Goal: Transaction & Acquisition: Purchase product/service

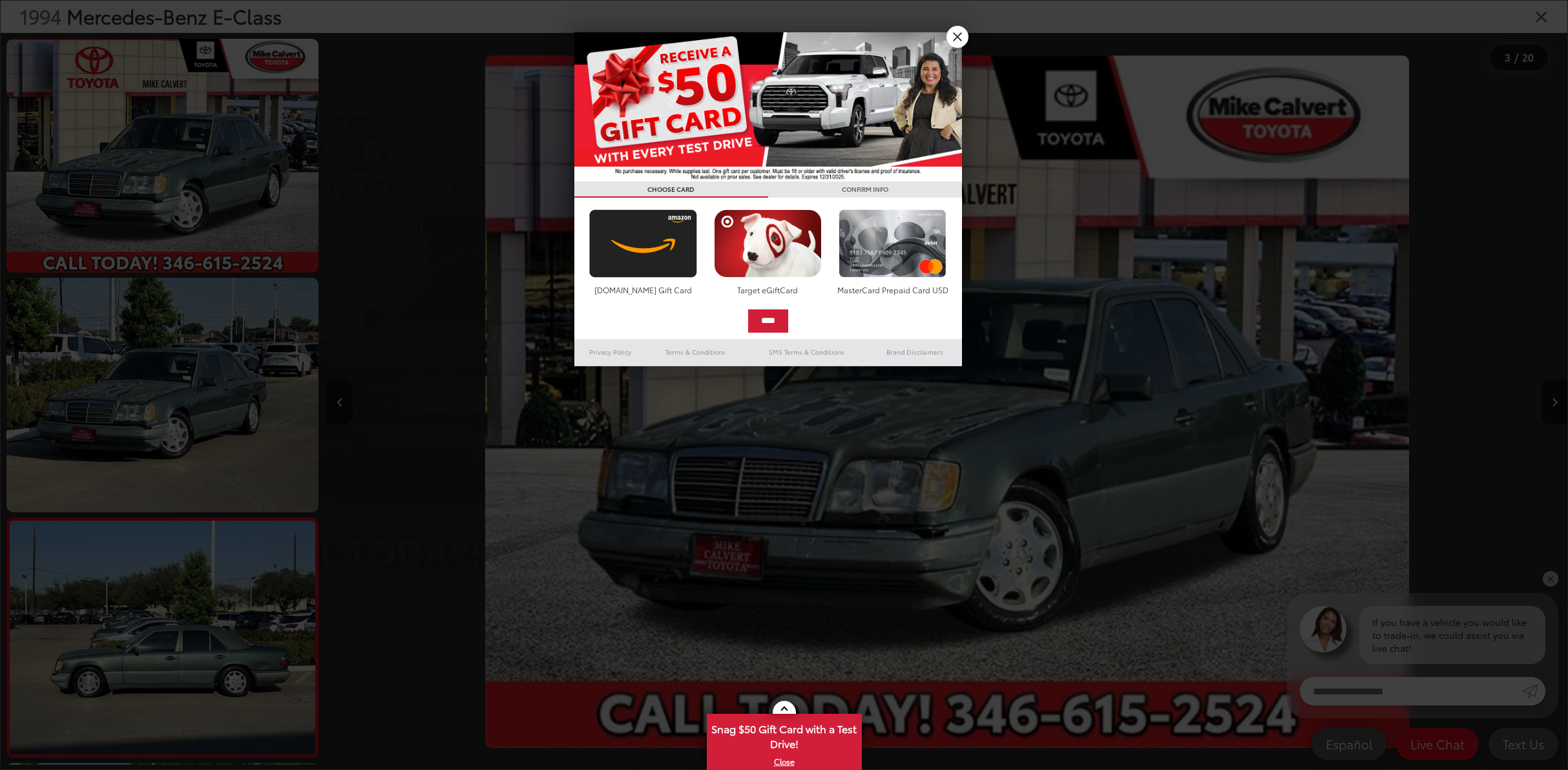
scroll to position [0, 2481]
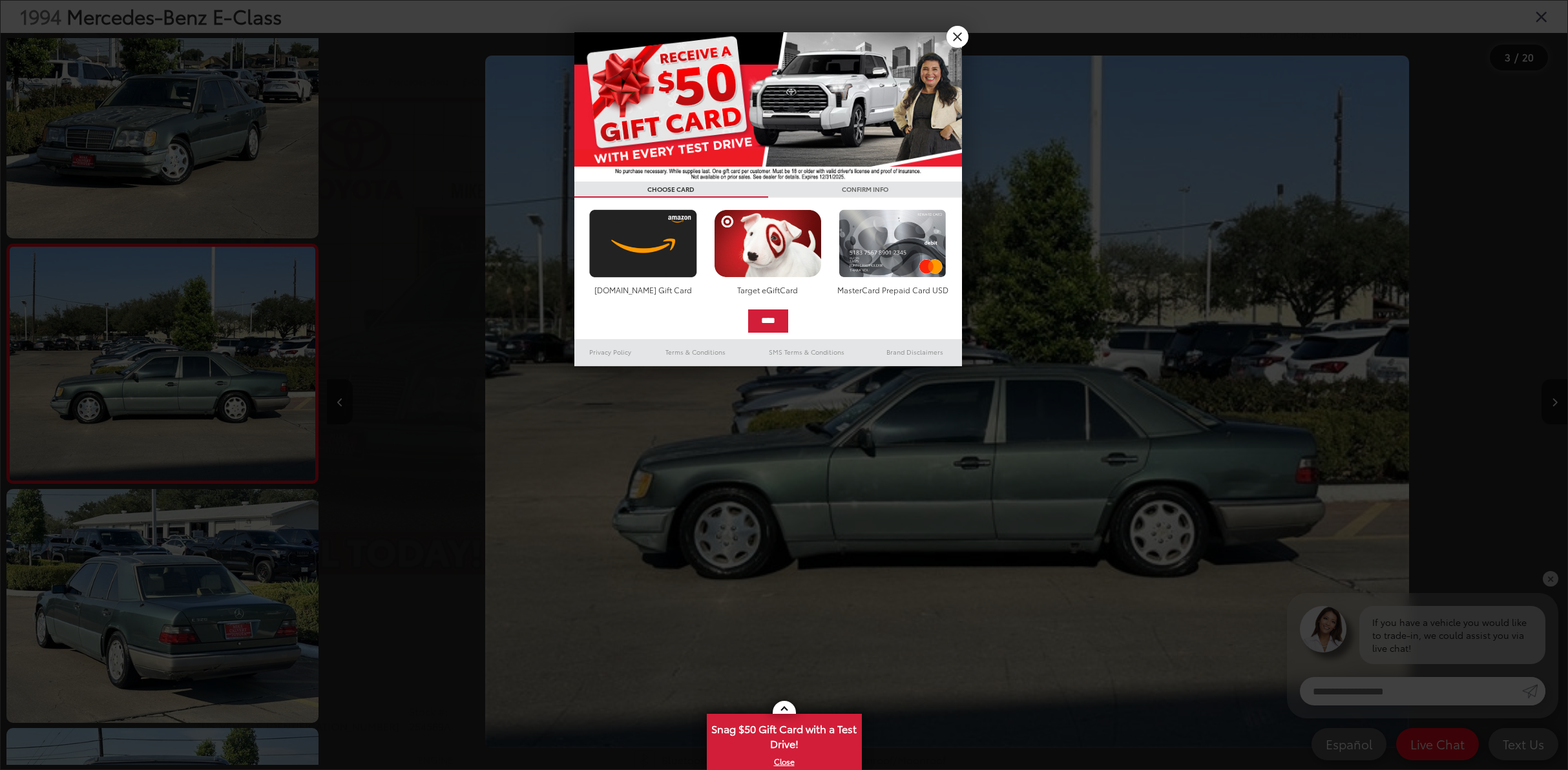
click at [165, 177] on div at bounding box center [784, 385] width 1568 height 770
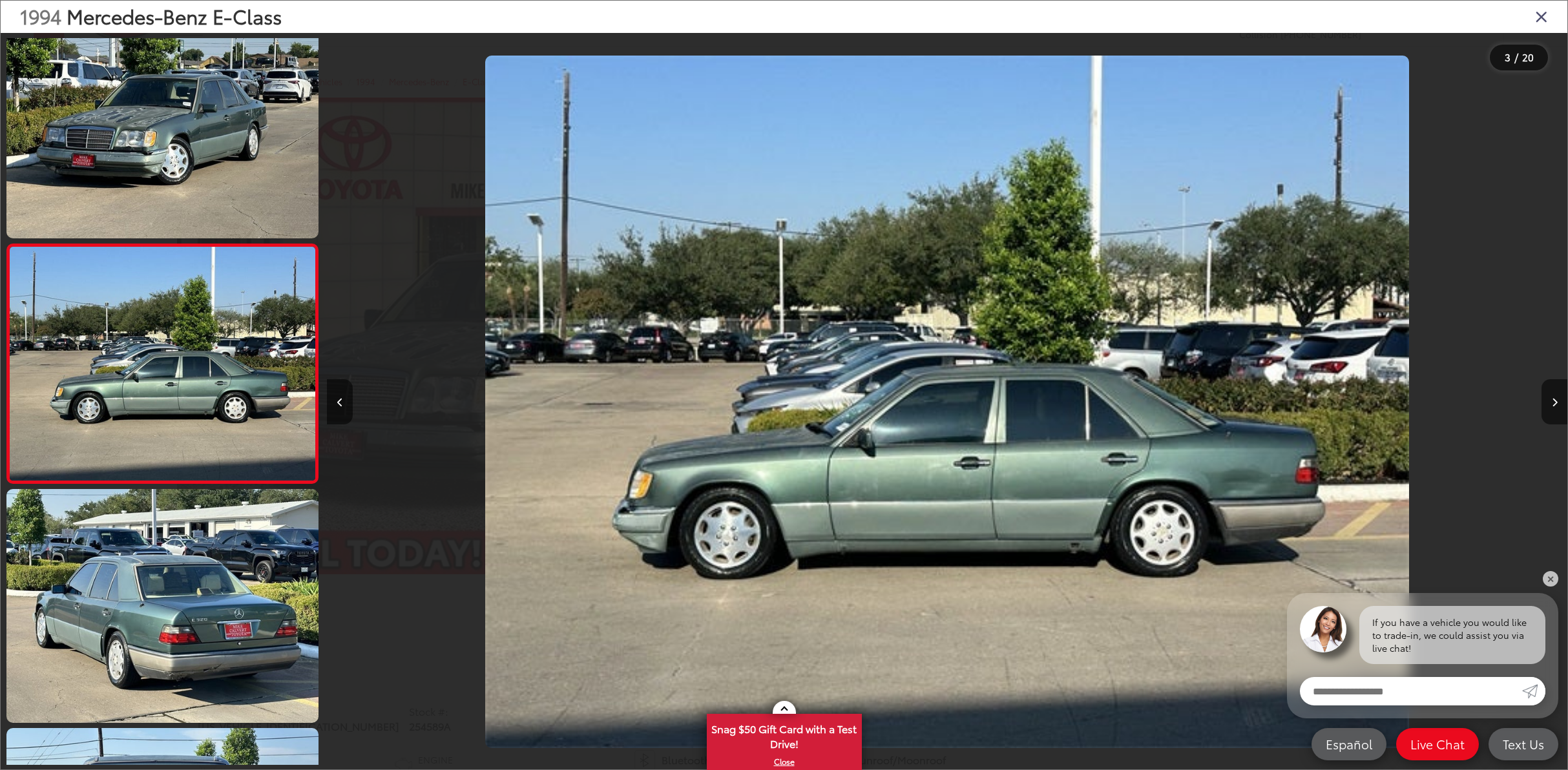
click at [165, 176] on link at bounding box center [162, 120] width 312 height 233
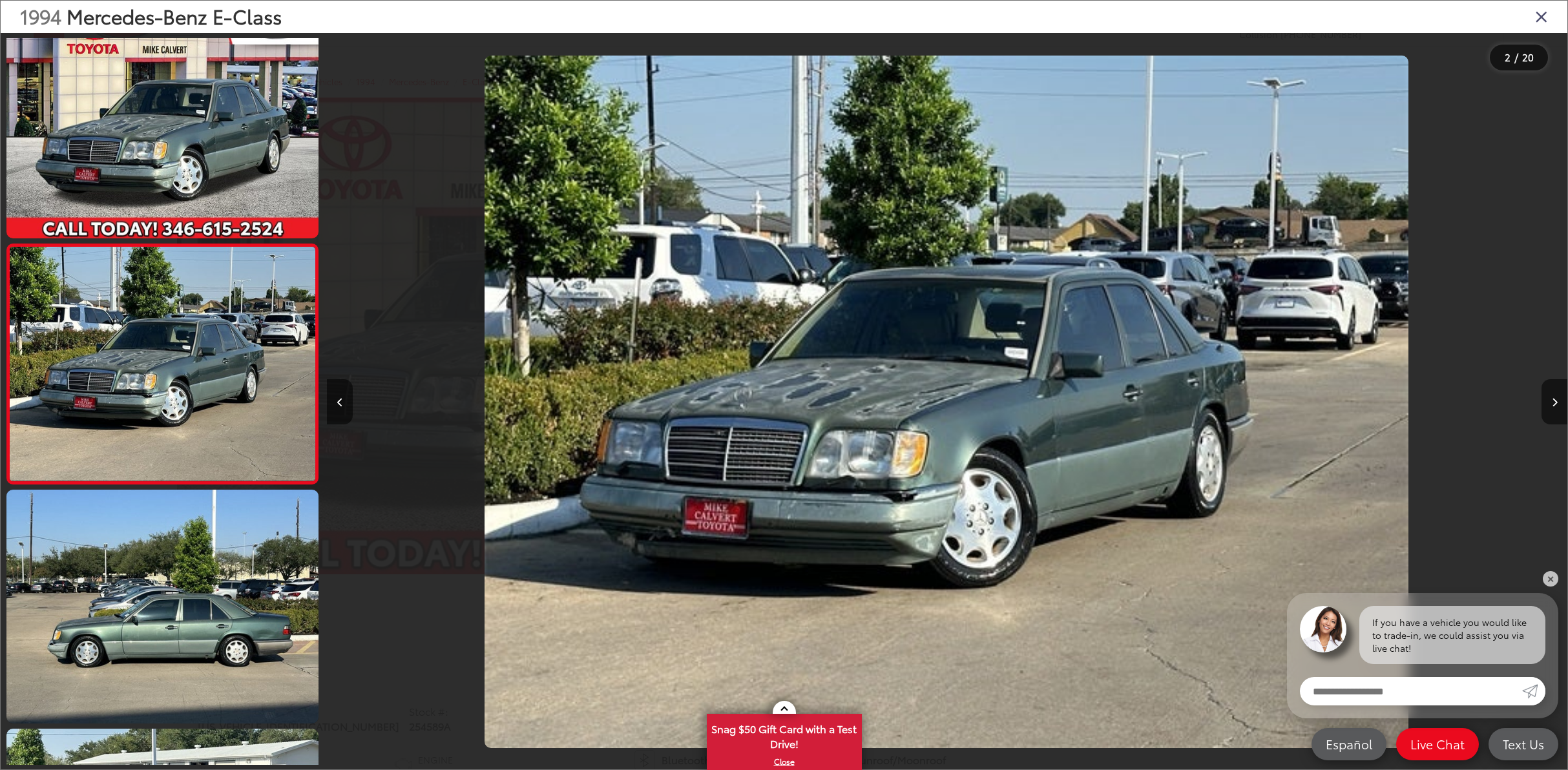
scroll to position [0, 1240]
click at [1561, 396] on button "Next image" at bounding box center [1554, 401] width 26 height 45
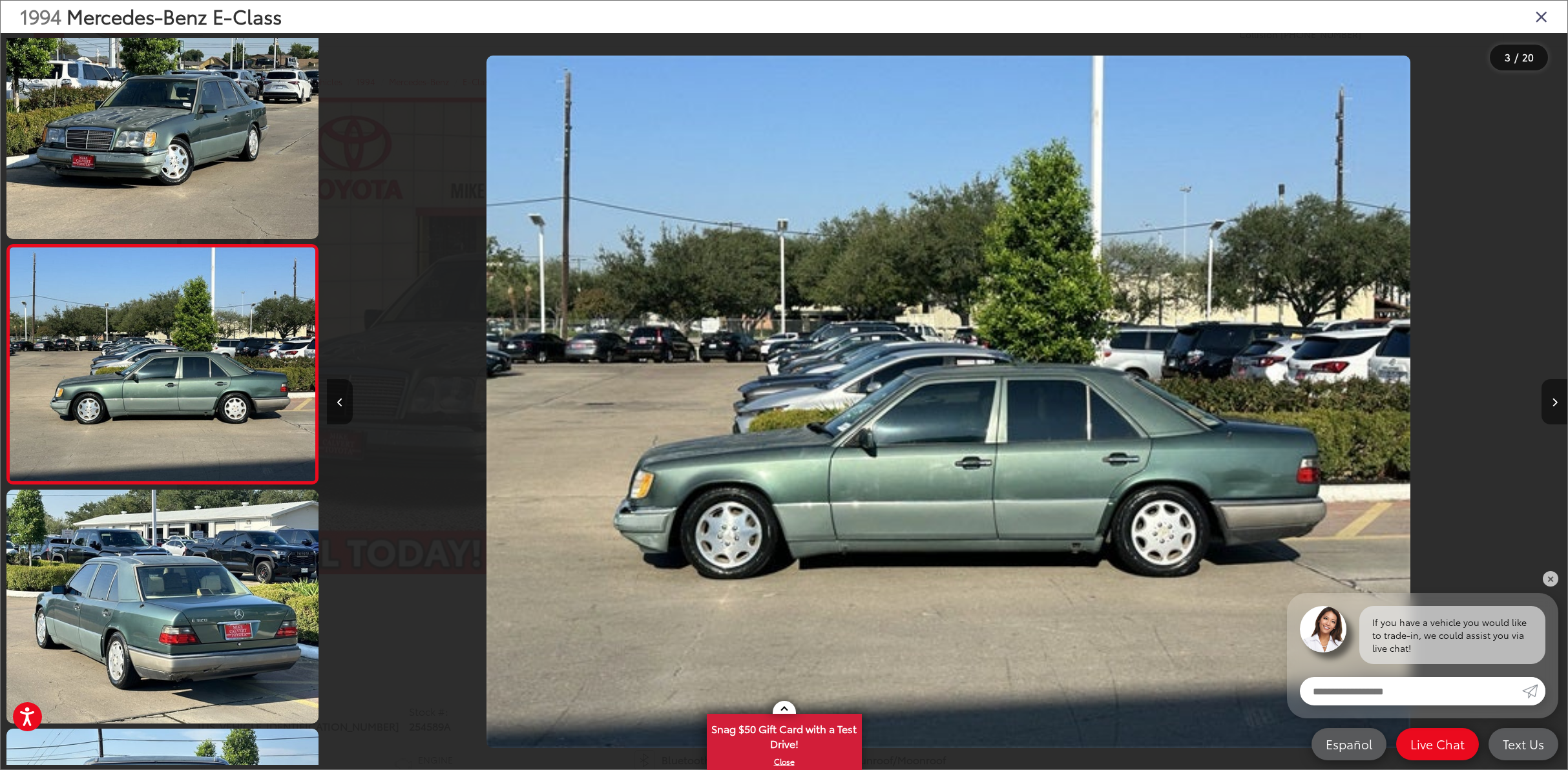
scroll to position [274, 0]
click at [1561, 397] on button "Next image" at bounding box center [1554, 401] width 26 height 45
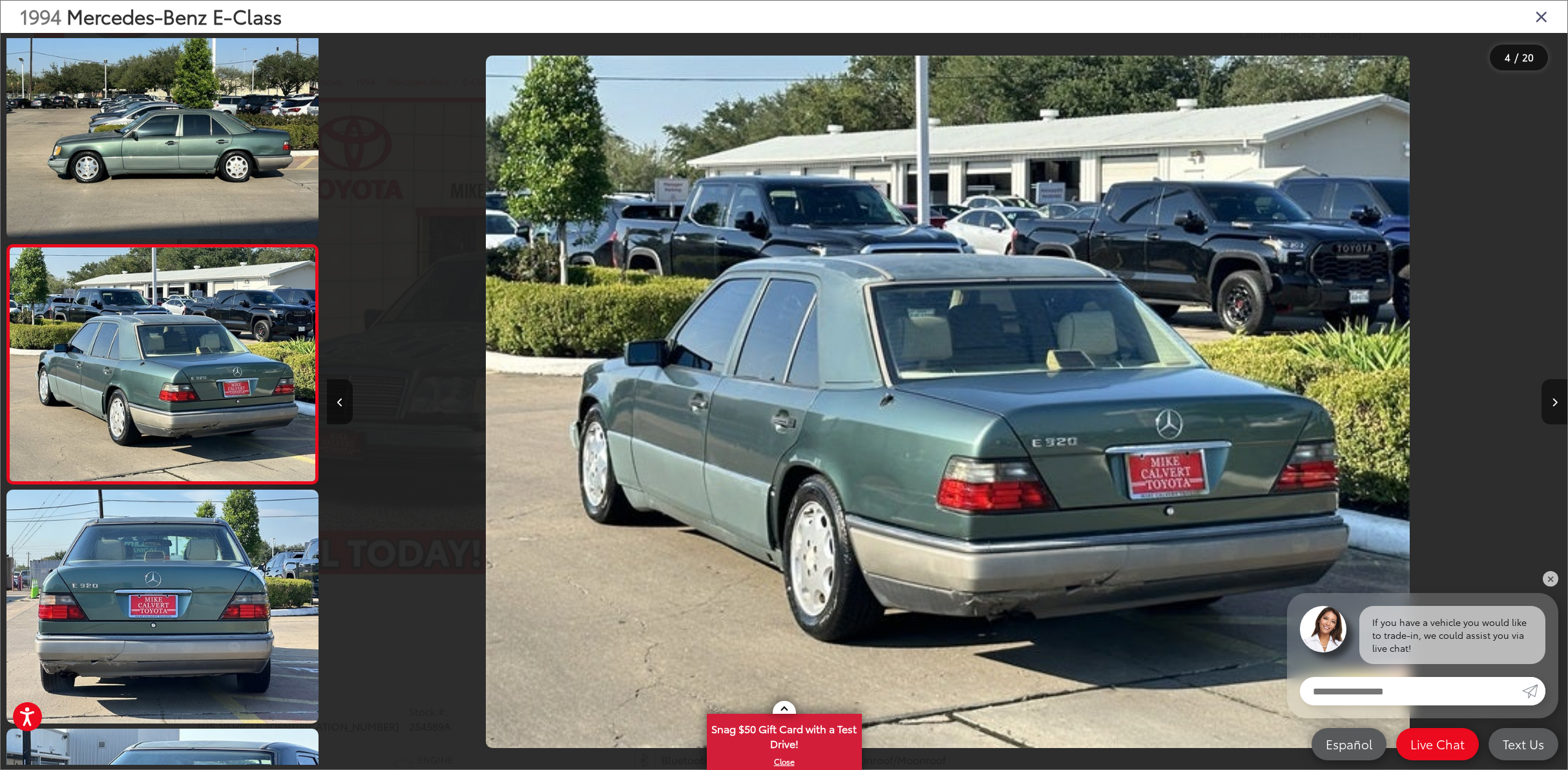
scroll to position [513, 0]
click at [1561, 397] on button "Next image" at bounding box center [1554, 401] width 26 height 45
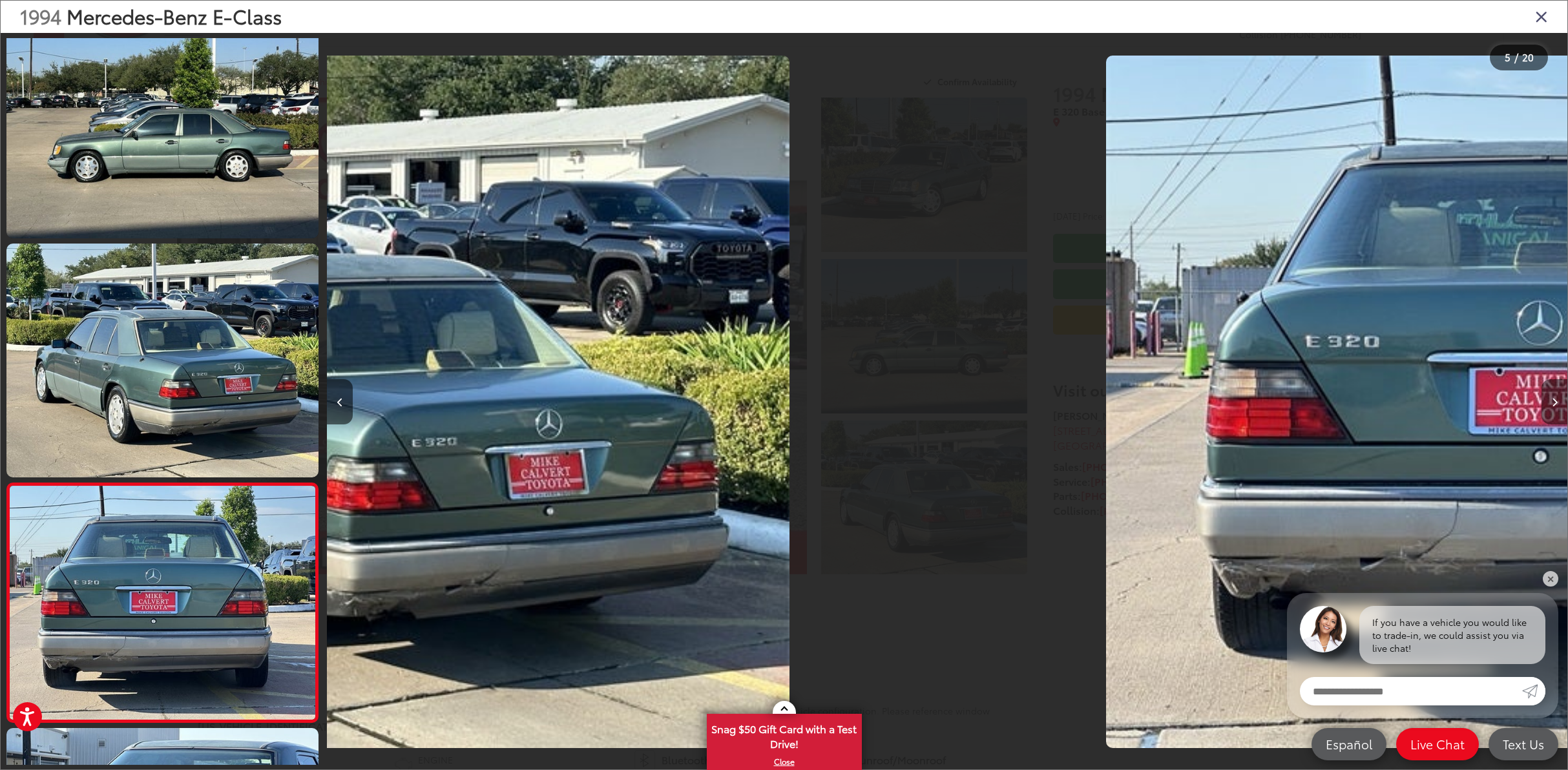
scroll to position [0, 0]
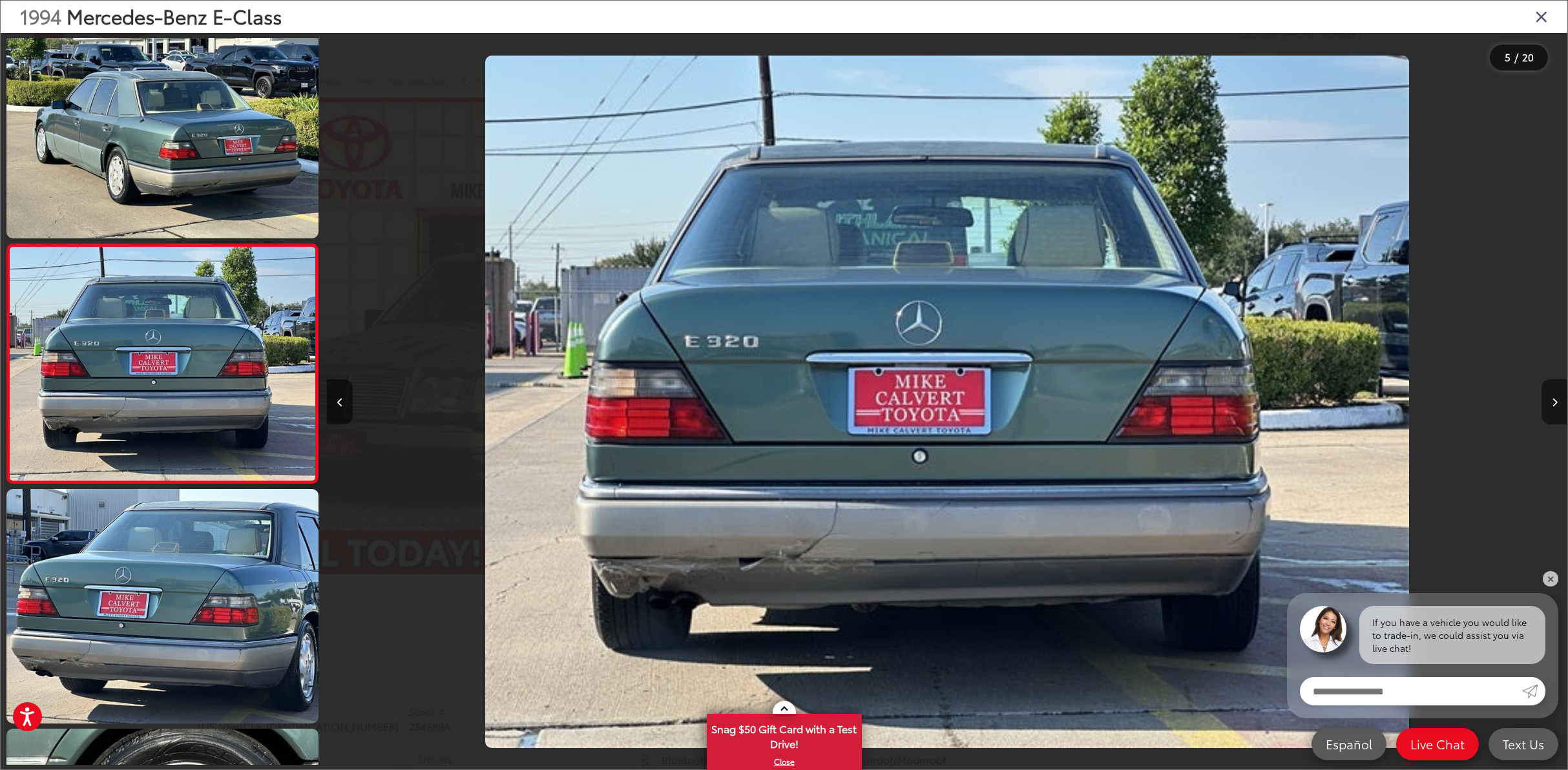
click at [1561, 397] on button "Next image" at bounding box center [1554, 401] width 26 height 45
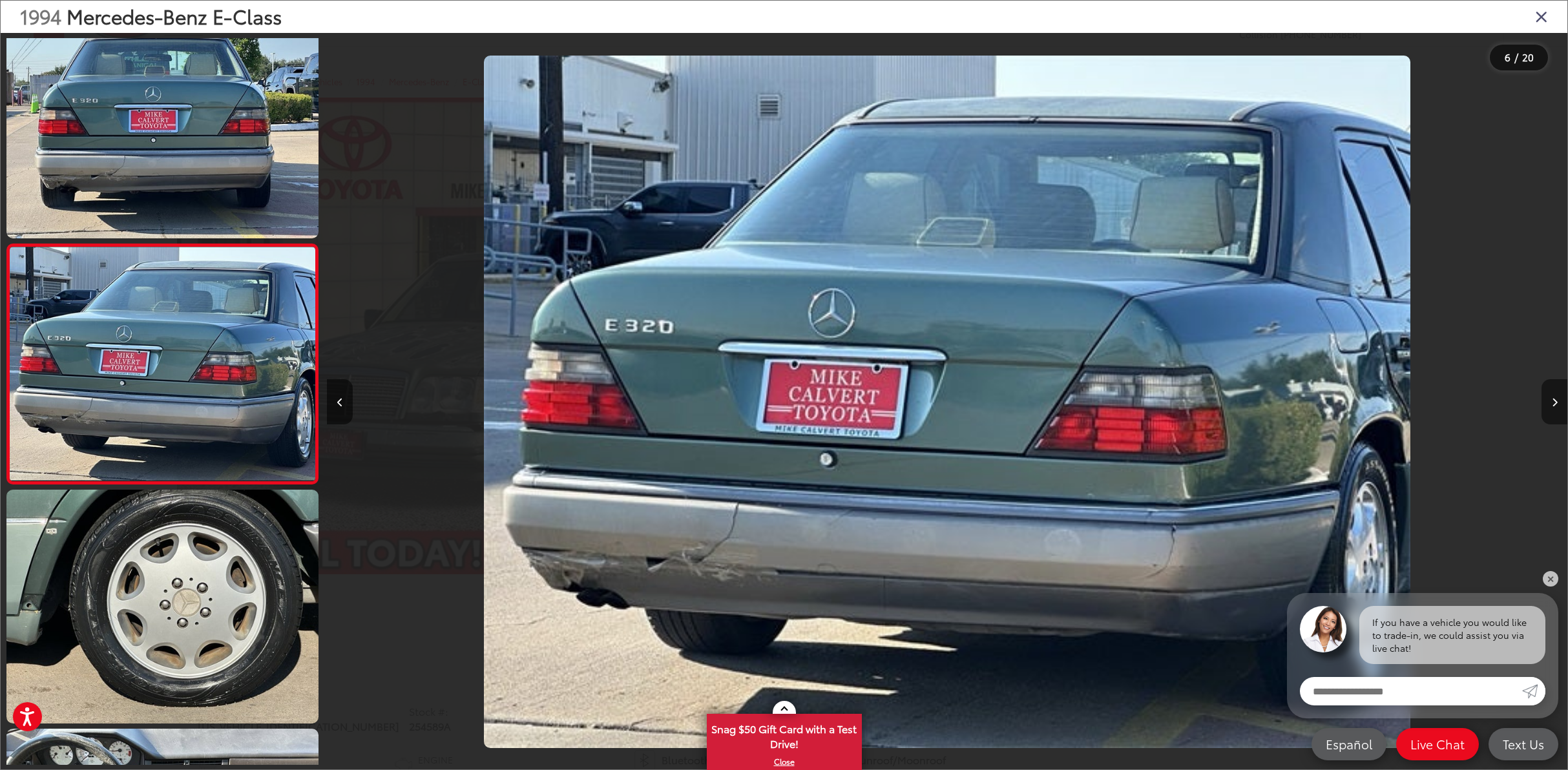
click at [1561, 397] on button "Next image" at bounding box center [1554, 401] width 26 height 45
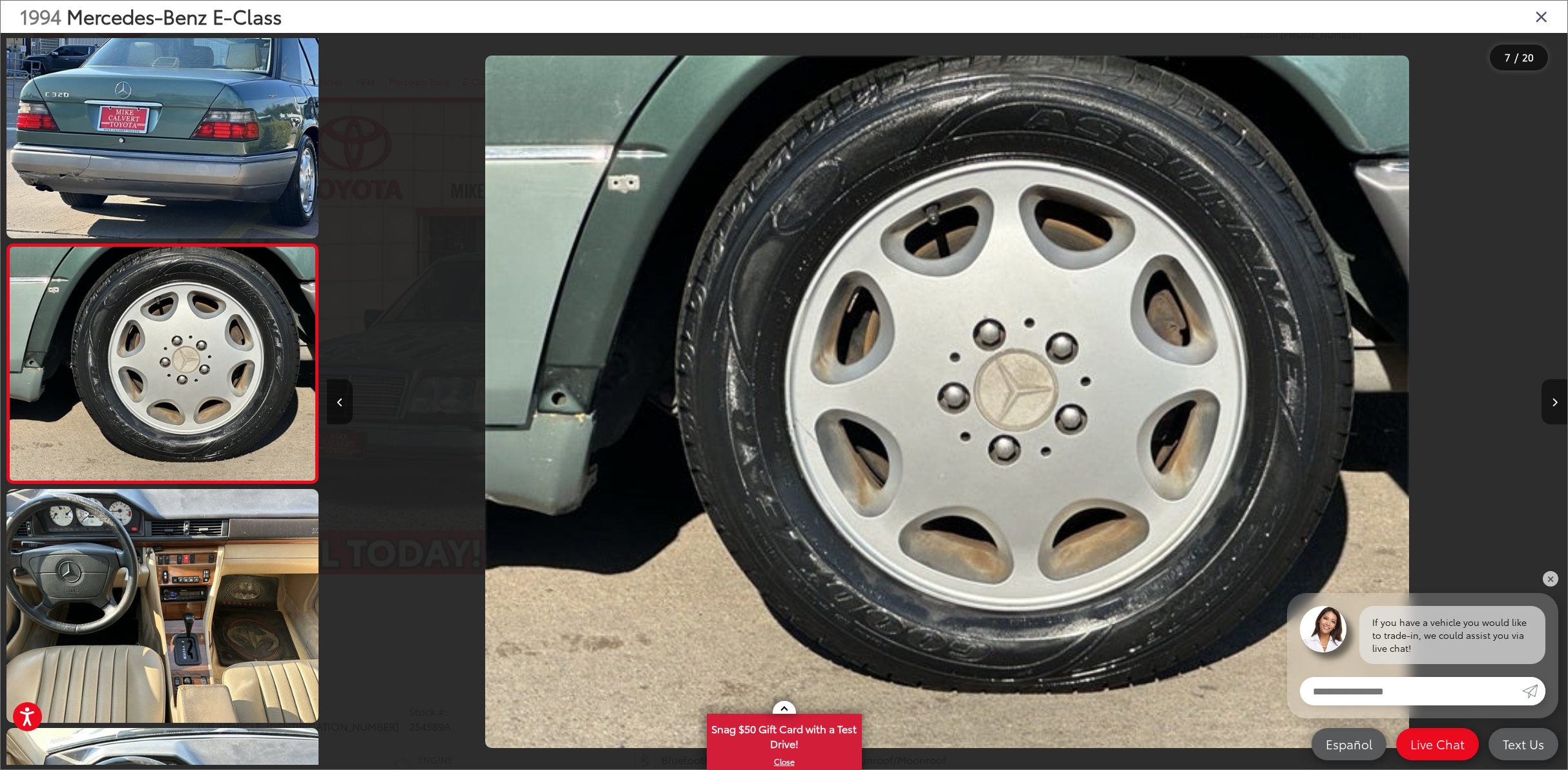
click at [1561, 397] on button "Next image" at bounding box center [1554, 401] width 26 height 45
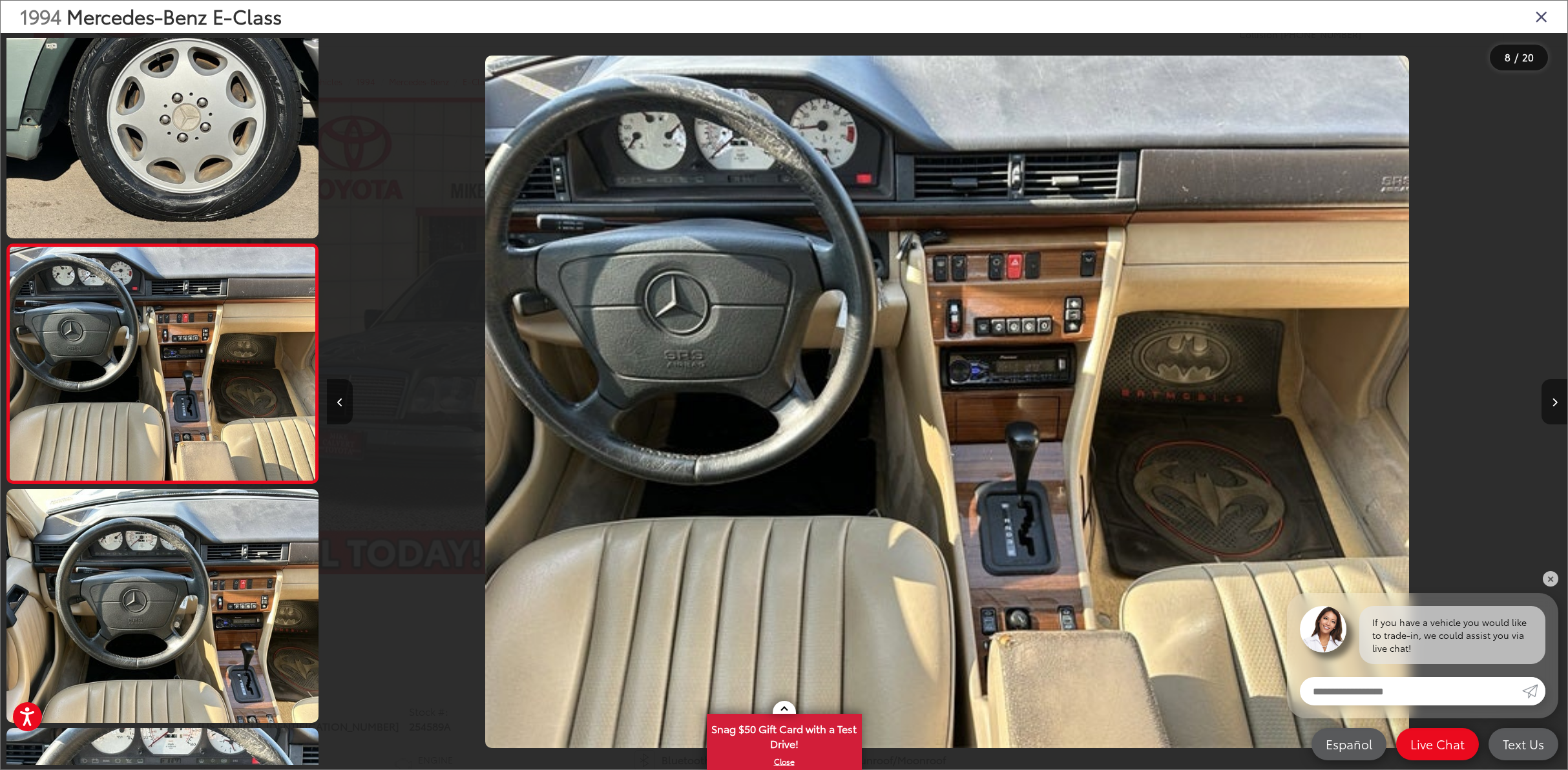
click at [1561, 397] on button "Next image" at bounding box center [1554, 401] width 26 height 45
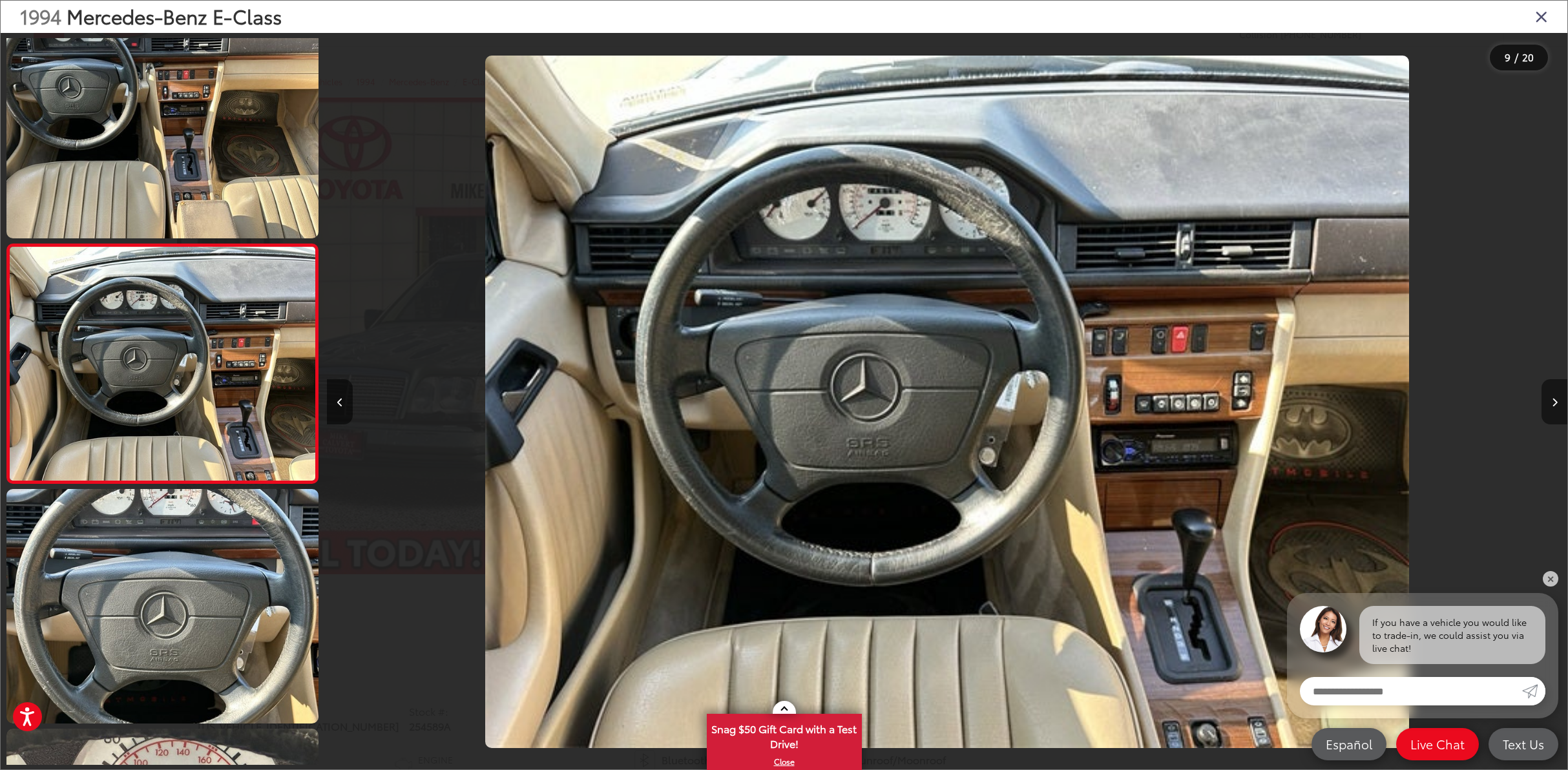
click at [1561, 397] on button "Next image" at bounding box center [1554, 401] width 26 height 45
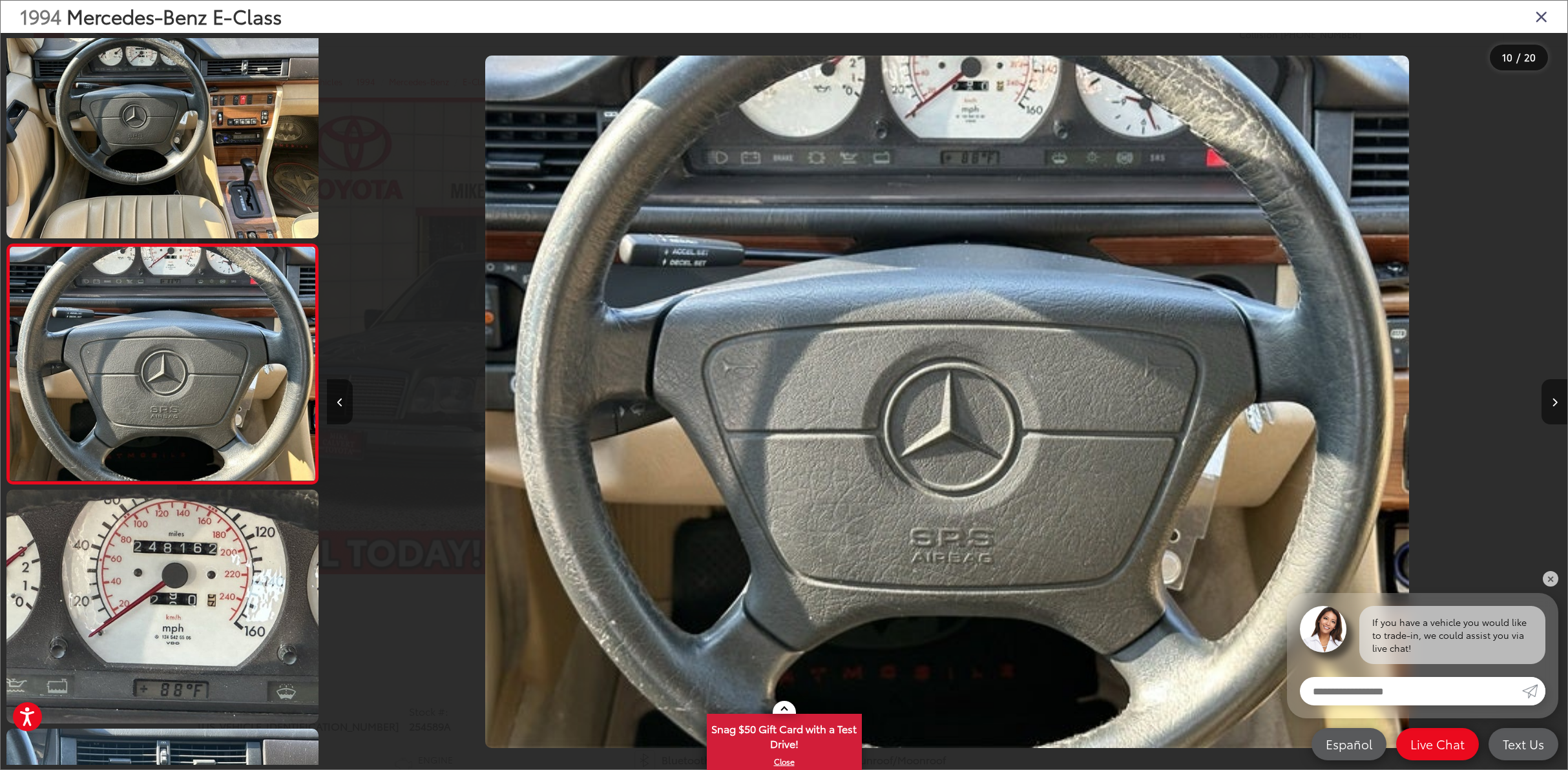
click at [1561, 397] on button "Next image" at bounding box center [1554, 401] width 26 height 45
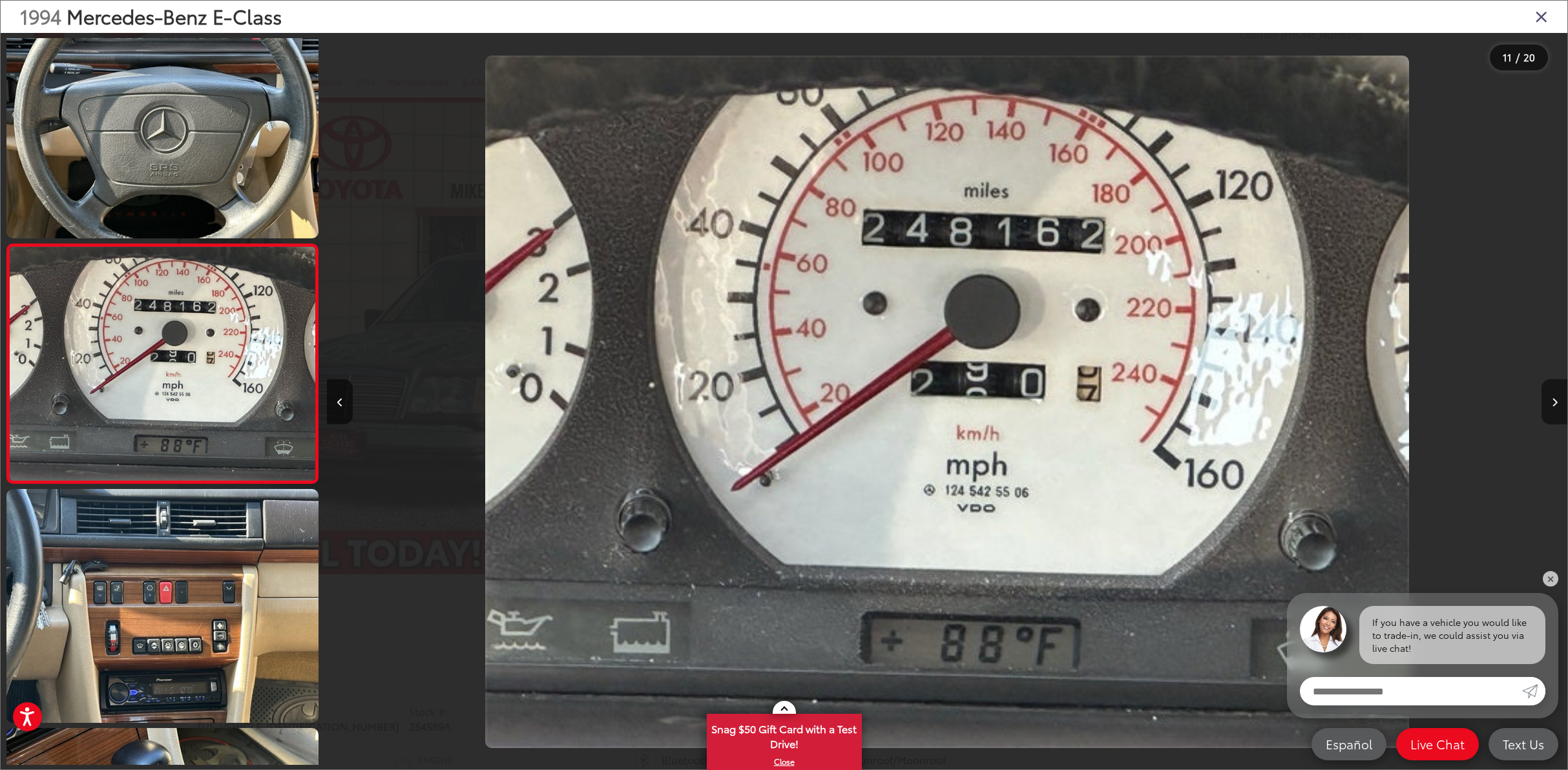
click at [1561, 397] on button "Next image" at bounding box center [1554, 401] width 26 height 45
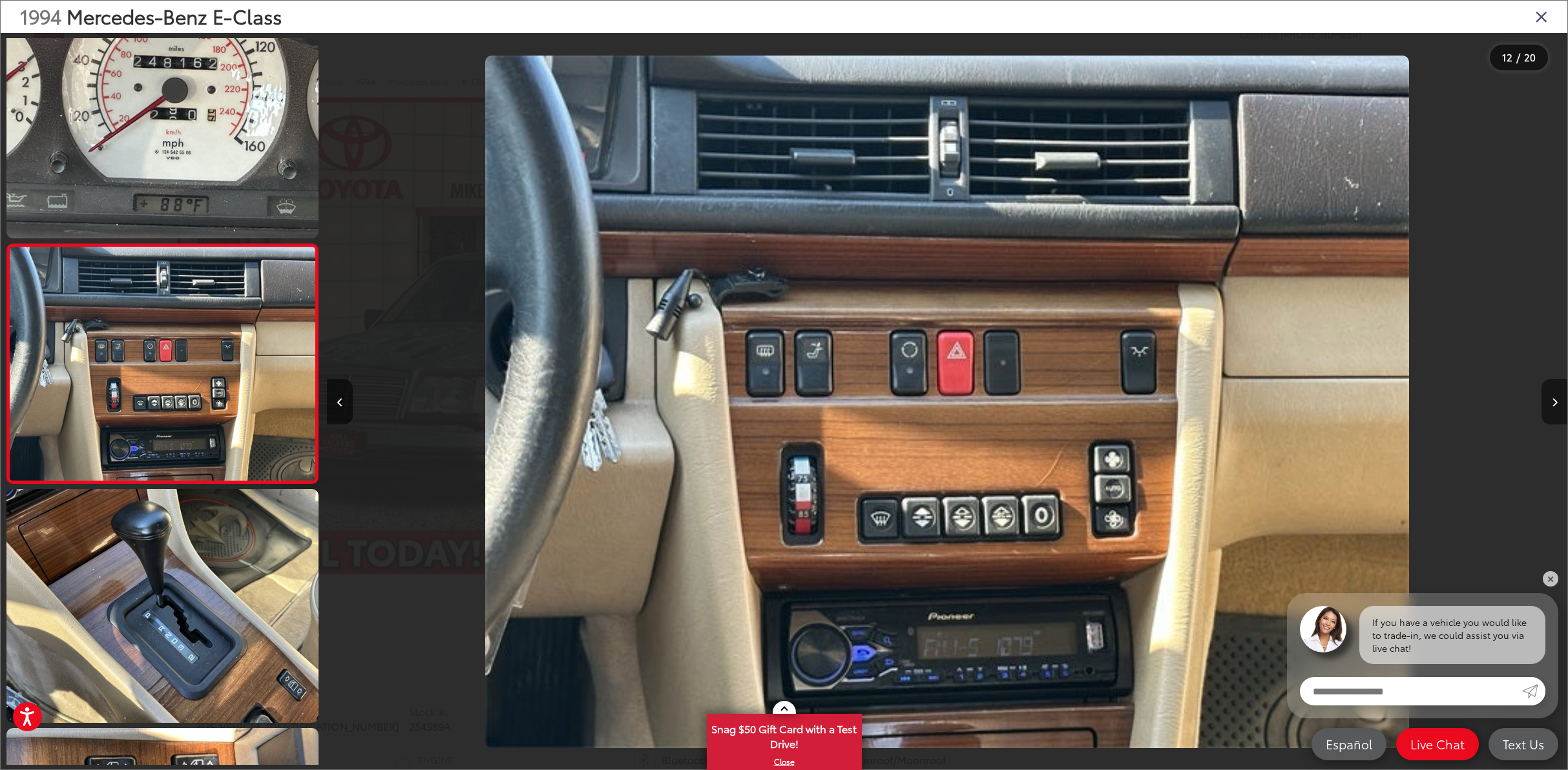
click at [1561, 397] on button "Next image" at bounding box center [1554, 401] width 26 height 45
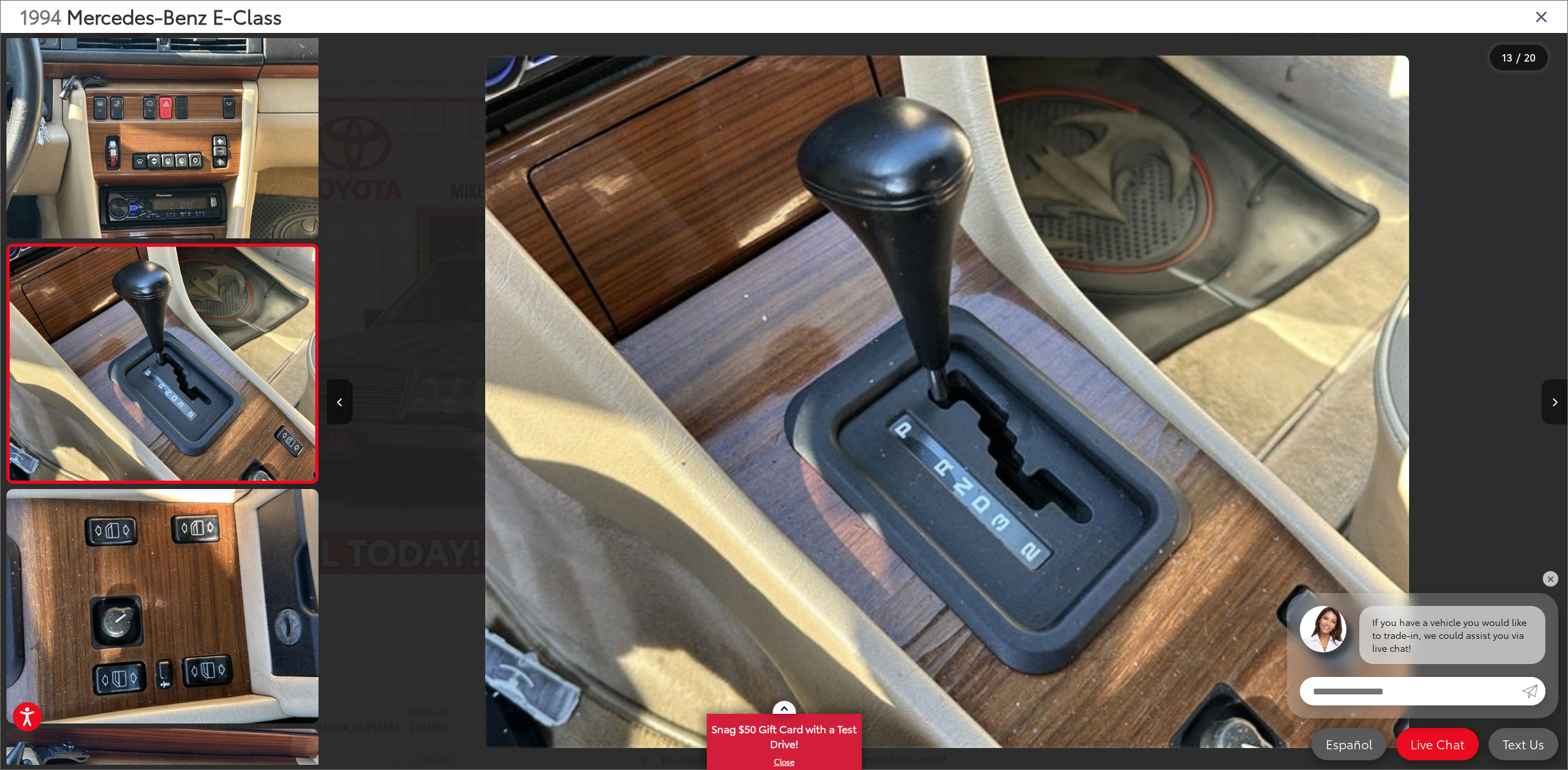
click at [1561, 397] on button "Next image" at bounding box center [1554, 401] width 26 height 45
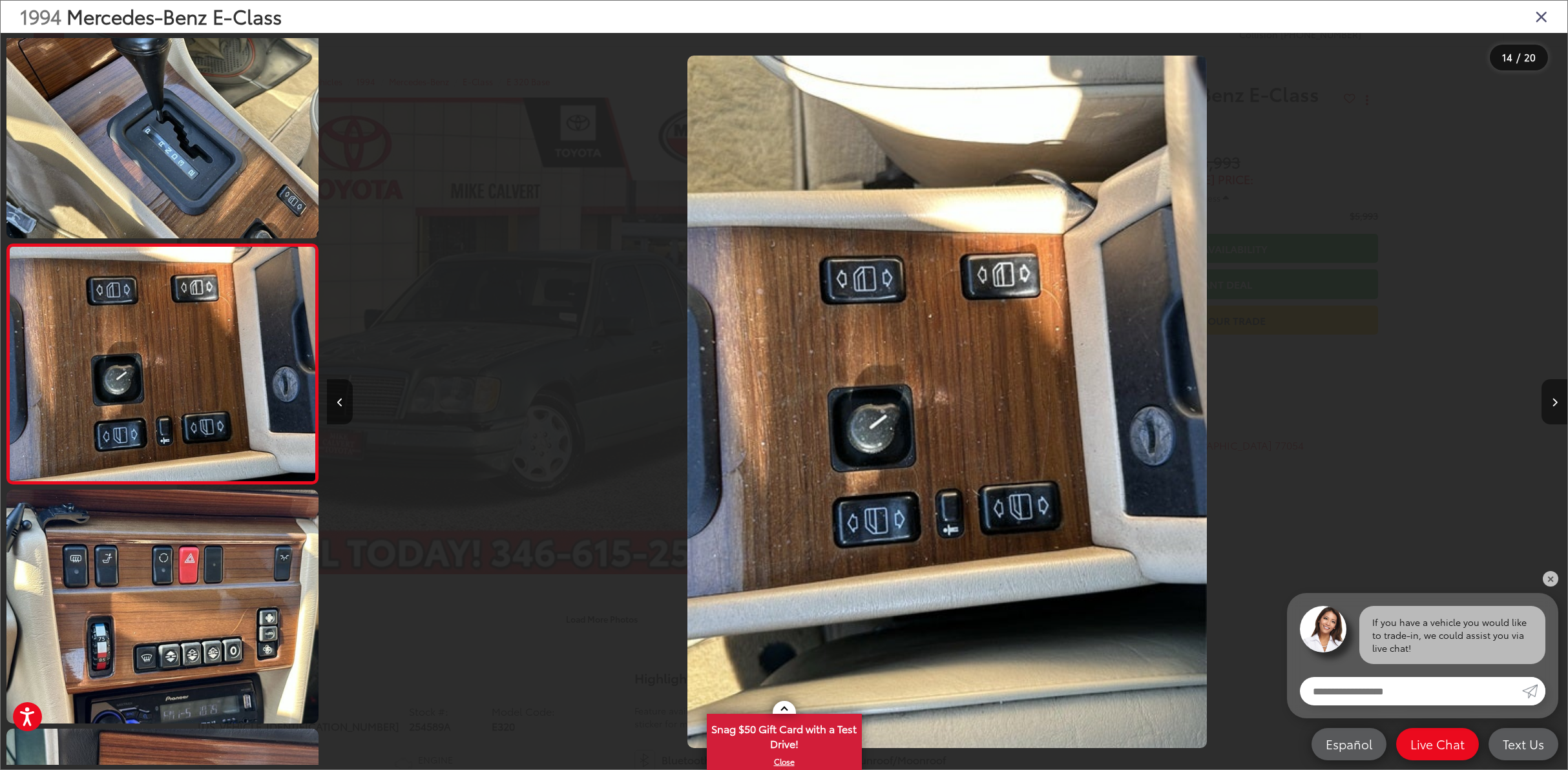
click at [1561, 397] on button "Next image" at bounding box center [1554, 401] width 26 height 45
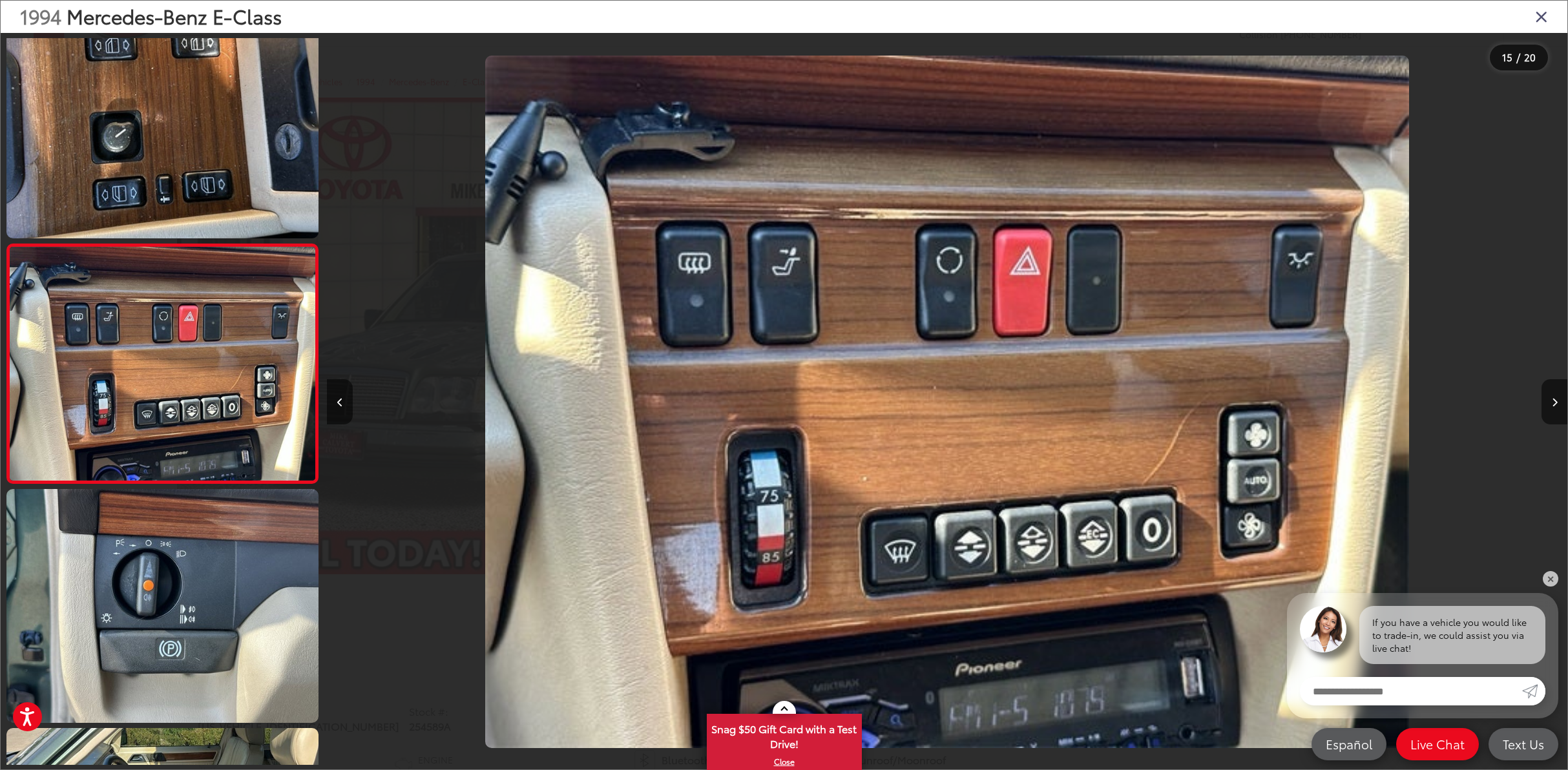
click at [404, 422] on div at bounding box center [482, 402] width 310 height 738
click at [328, 402] on button "Previous image" at bounding box center [340, 401] width 26 height 45
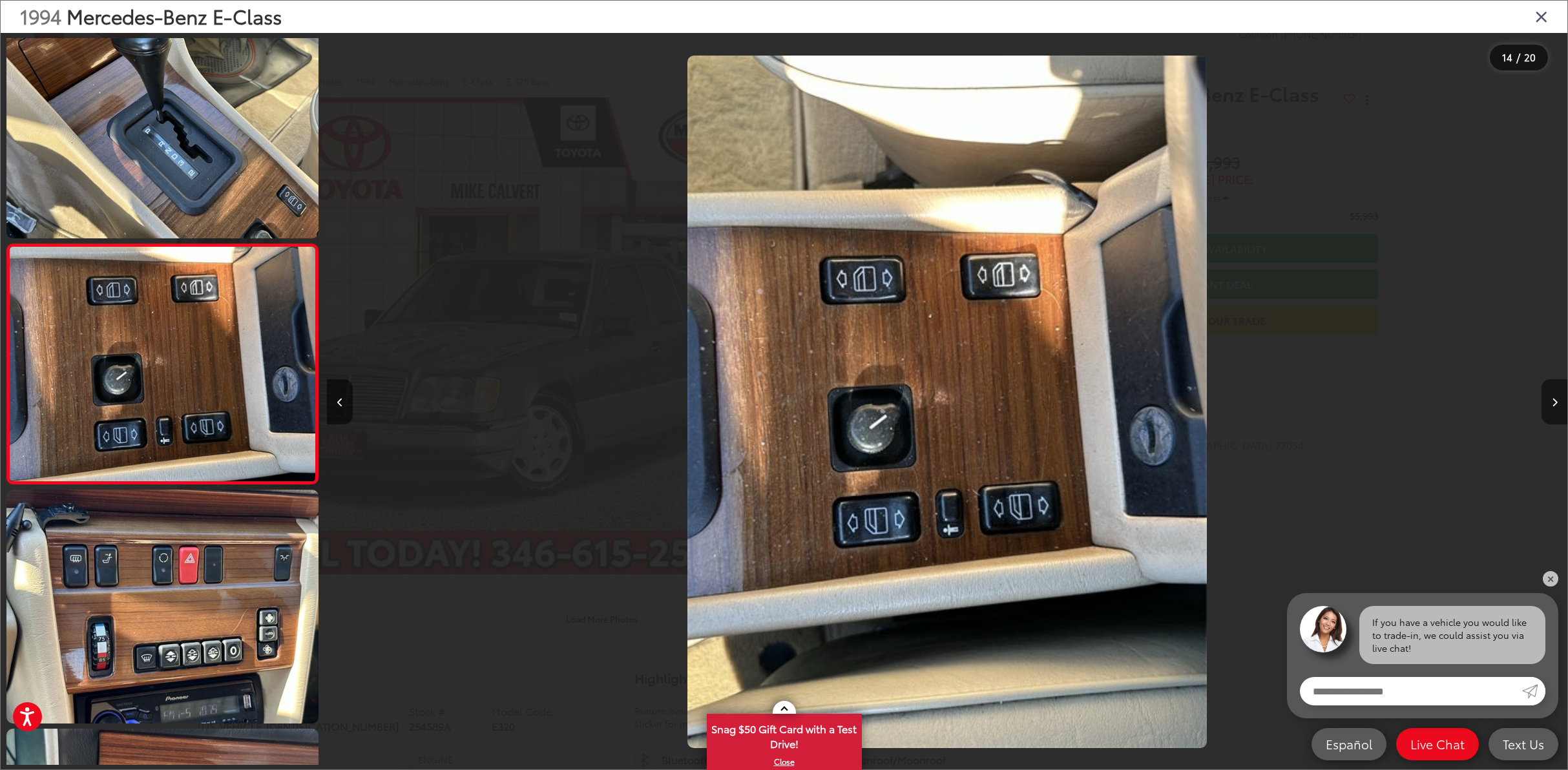
click at [1556, 390] on button "Next image" at bounding box center [1554, 401] width 26 height 45
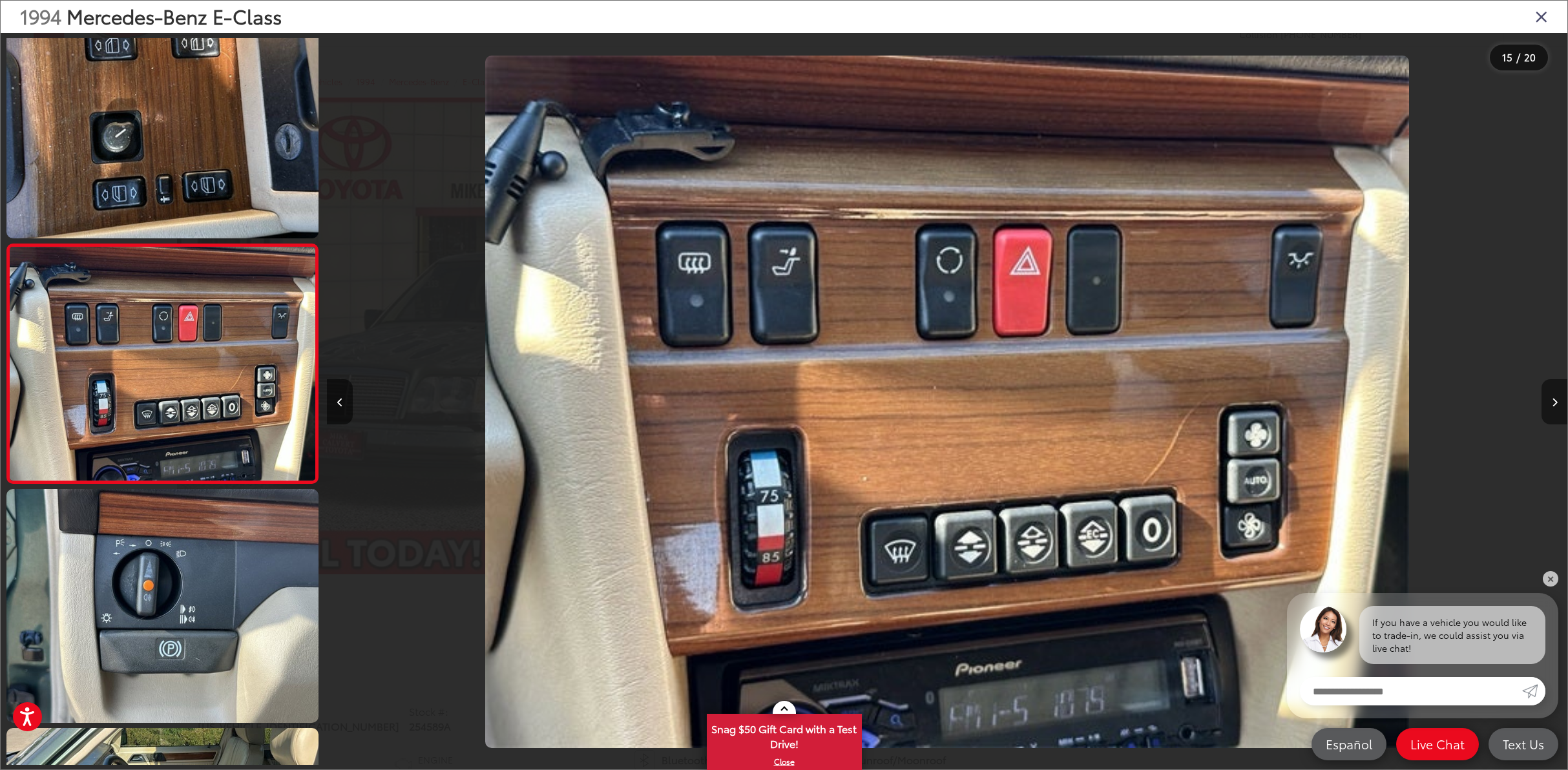
click at [1552, 398] on icon "Next image" at bounding box center [1554, 402] width 6 height 9
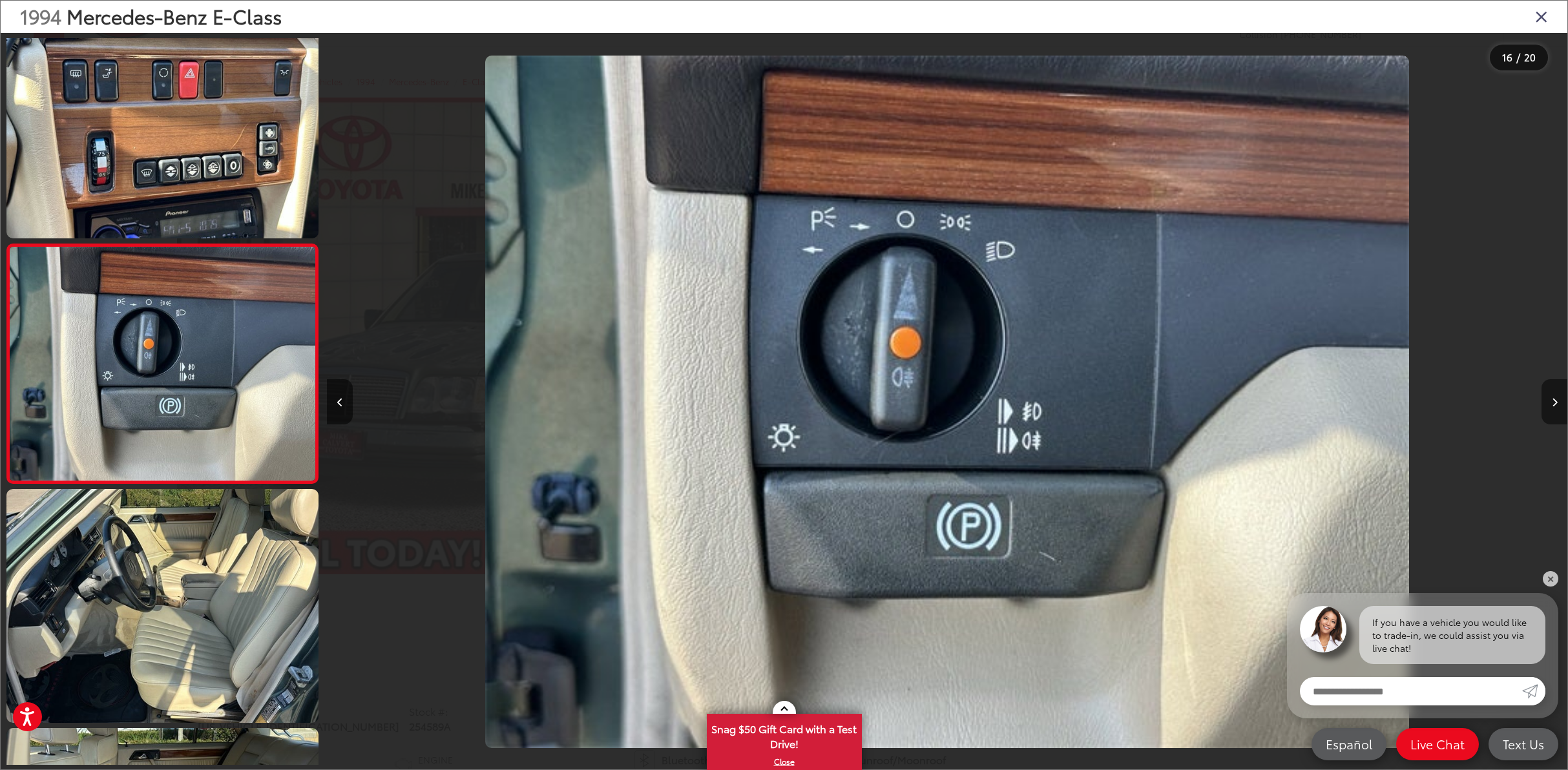
click at [1552, 398] on icon "Next image" at bounding box center [1554, 402] width 6 height 9
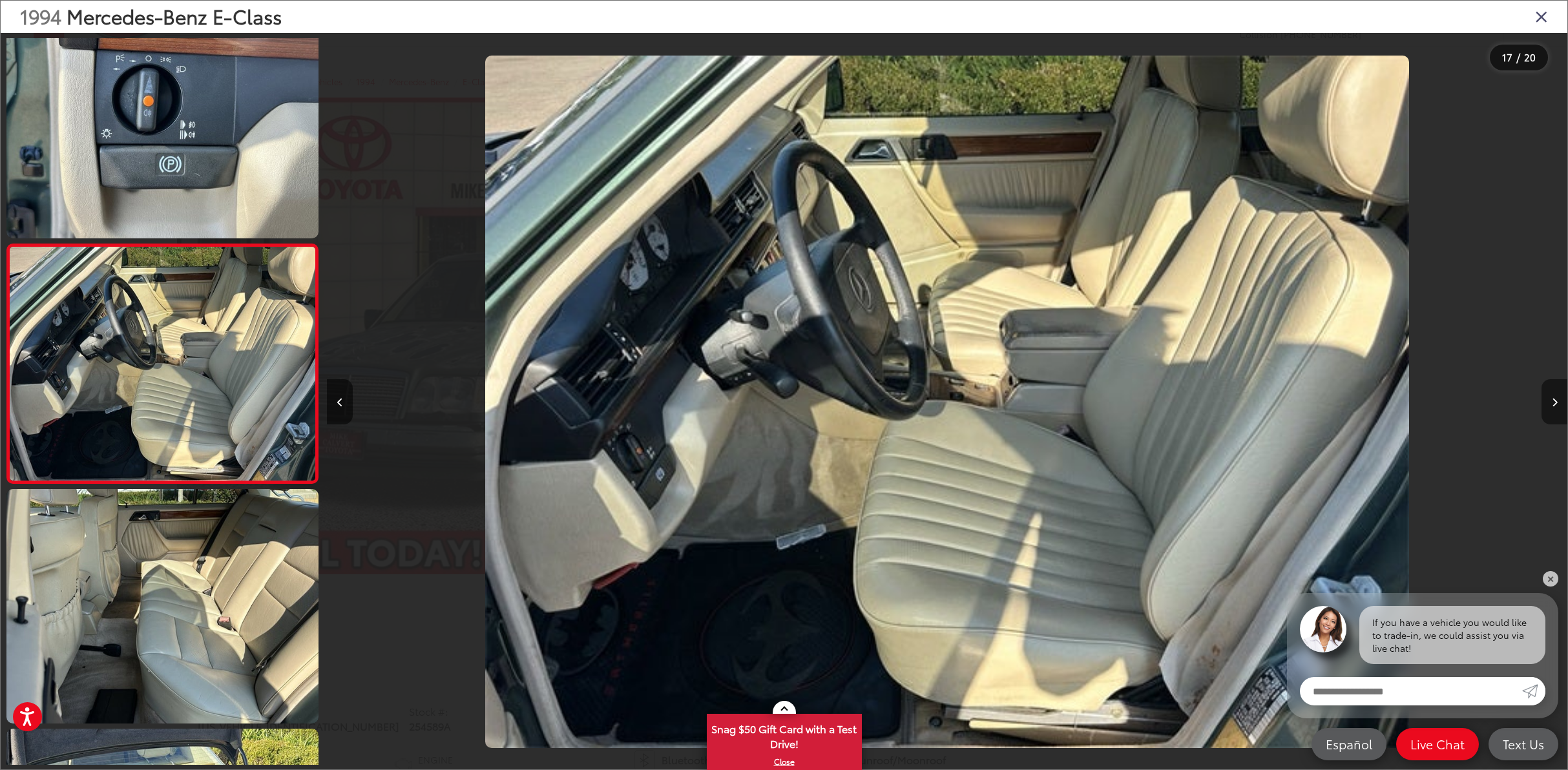
click at [1552, 398] on icon "Next image" at bounding box center [1554, 402] width 6 height 9
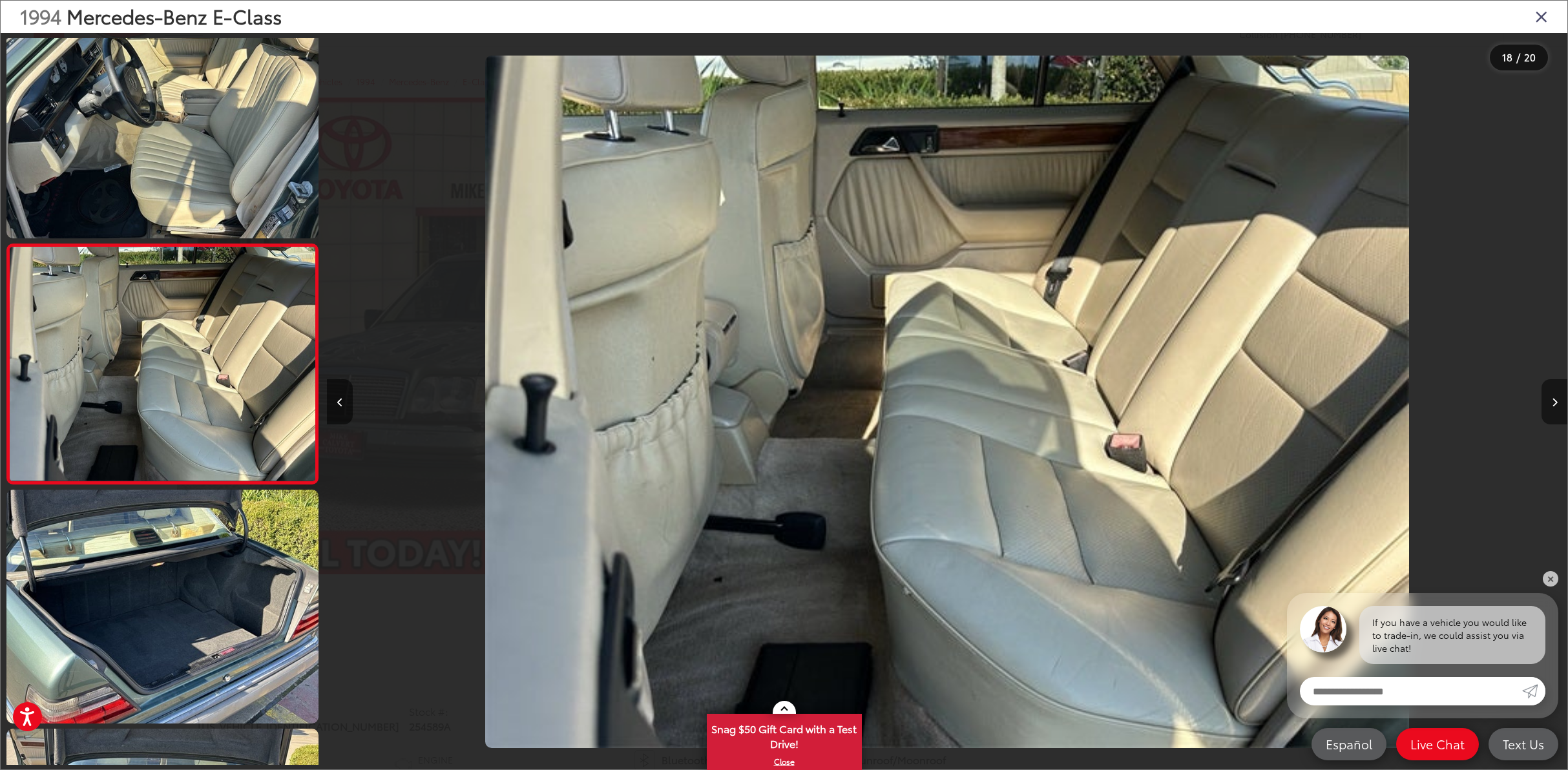
click at [1552, 398] on icon "Next image" at bounding box center [1554, 402] width 6 height 9
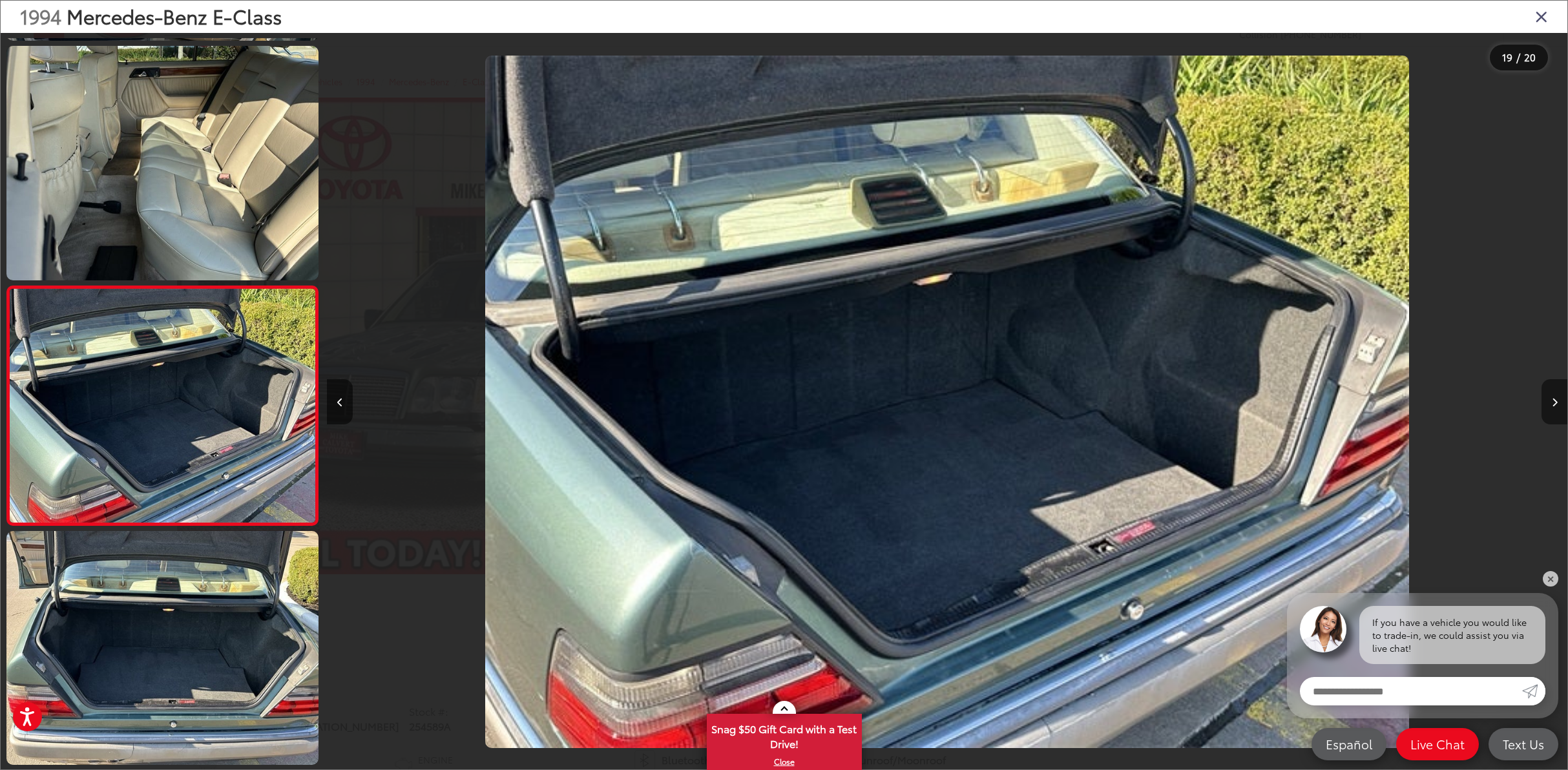
click at [1552, 398] on icon "Next image" at bounding box center [1554, 402] width 6 height 9
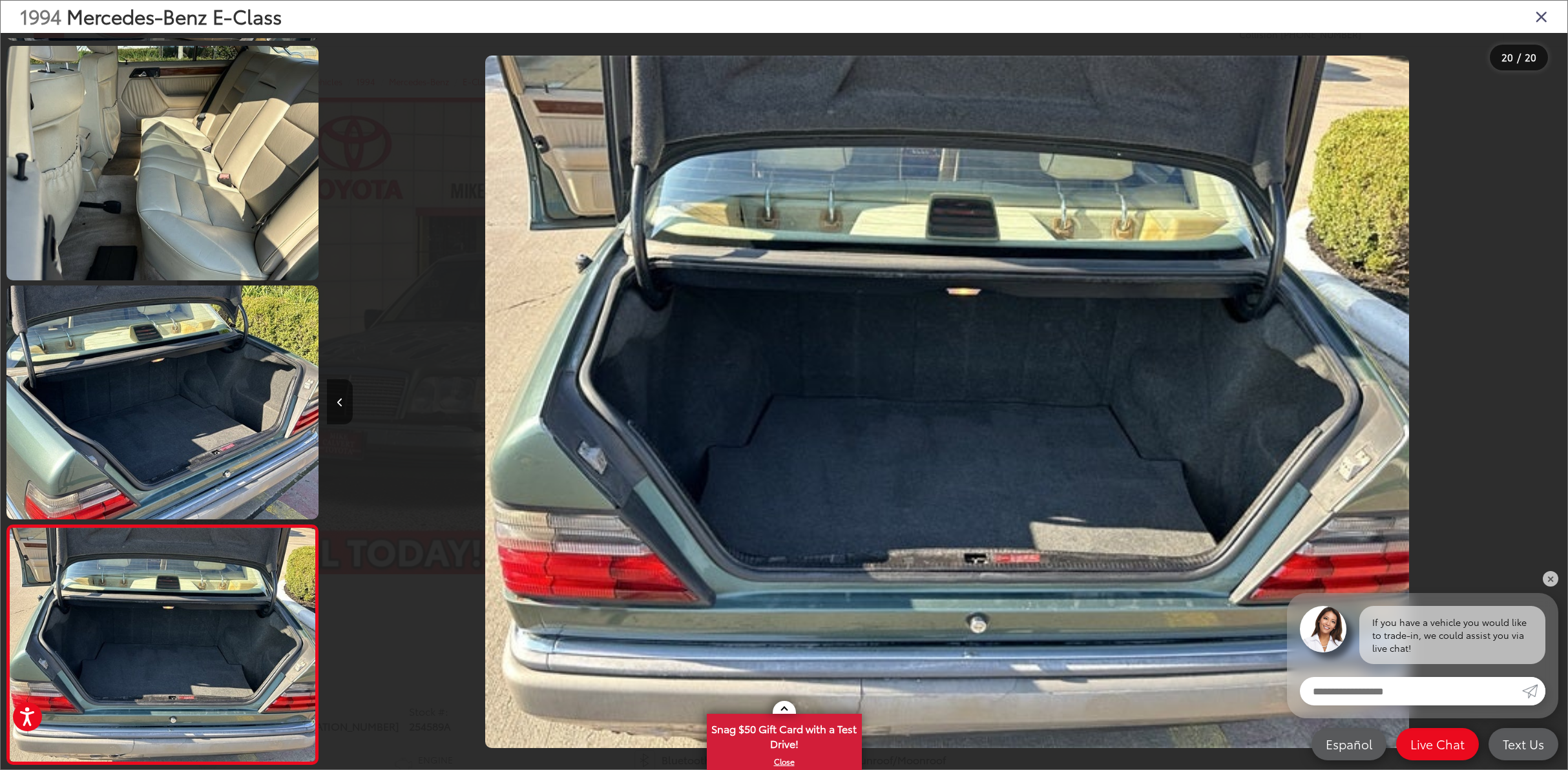
click at [1552, 398] on div at bounding box center [1412, 402] width 310 height 738
click at [1551, 12] on div "1994 Mercedes-Benz E-Class" at bounding box center [784, 17] width 1567 height 32
click at [1546, 15] on icon "Close gallery" at bounding box center [1542, 16] width 13 height 17
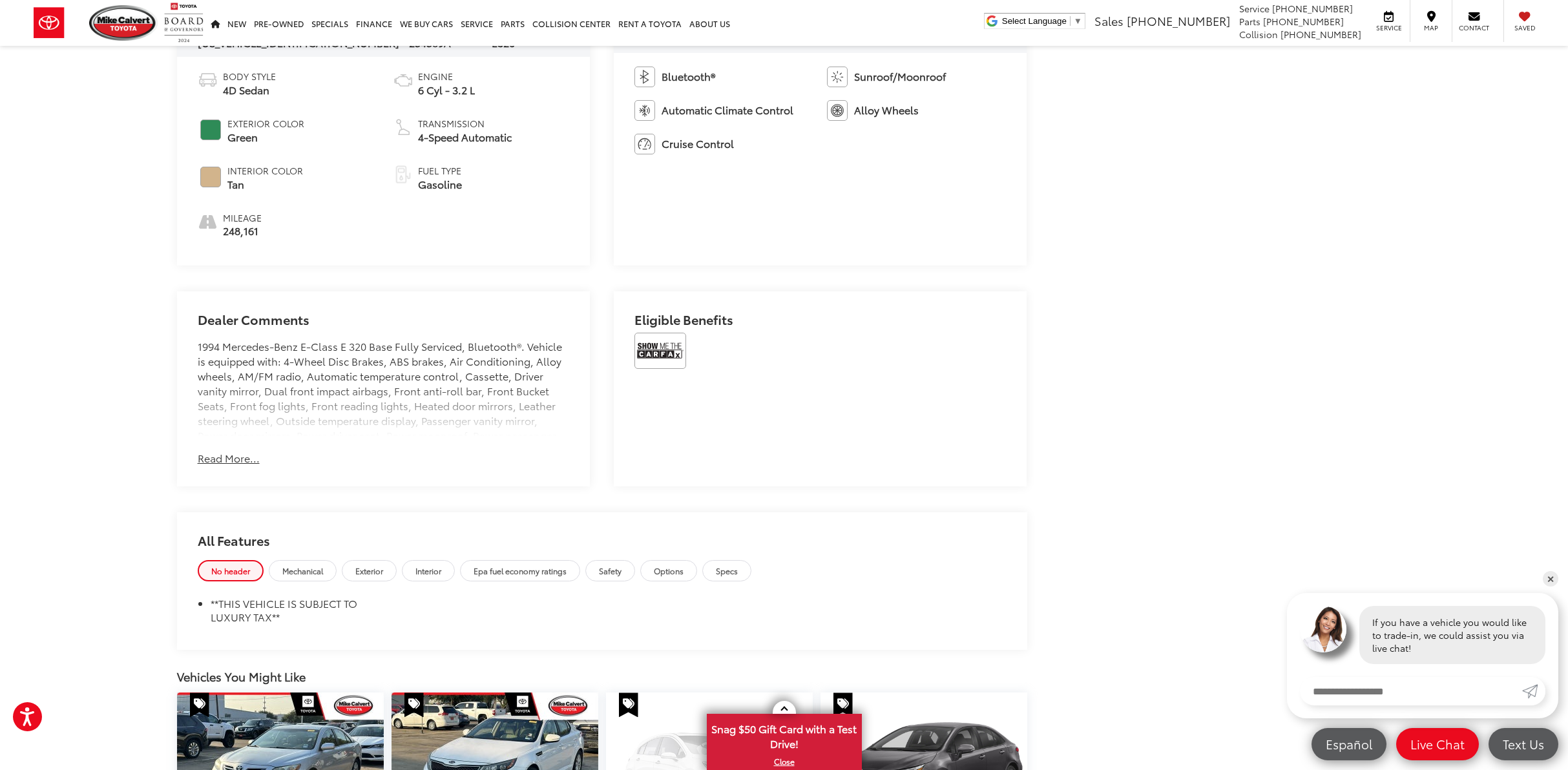
click at [234, 455] on button "Read More..." at bounding box center [229, 458] width 62 height 15
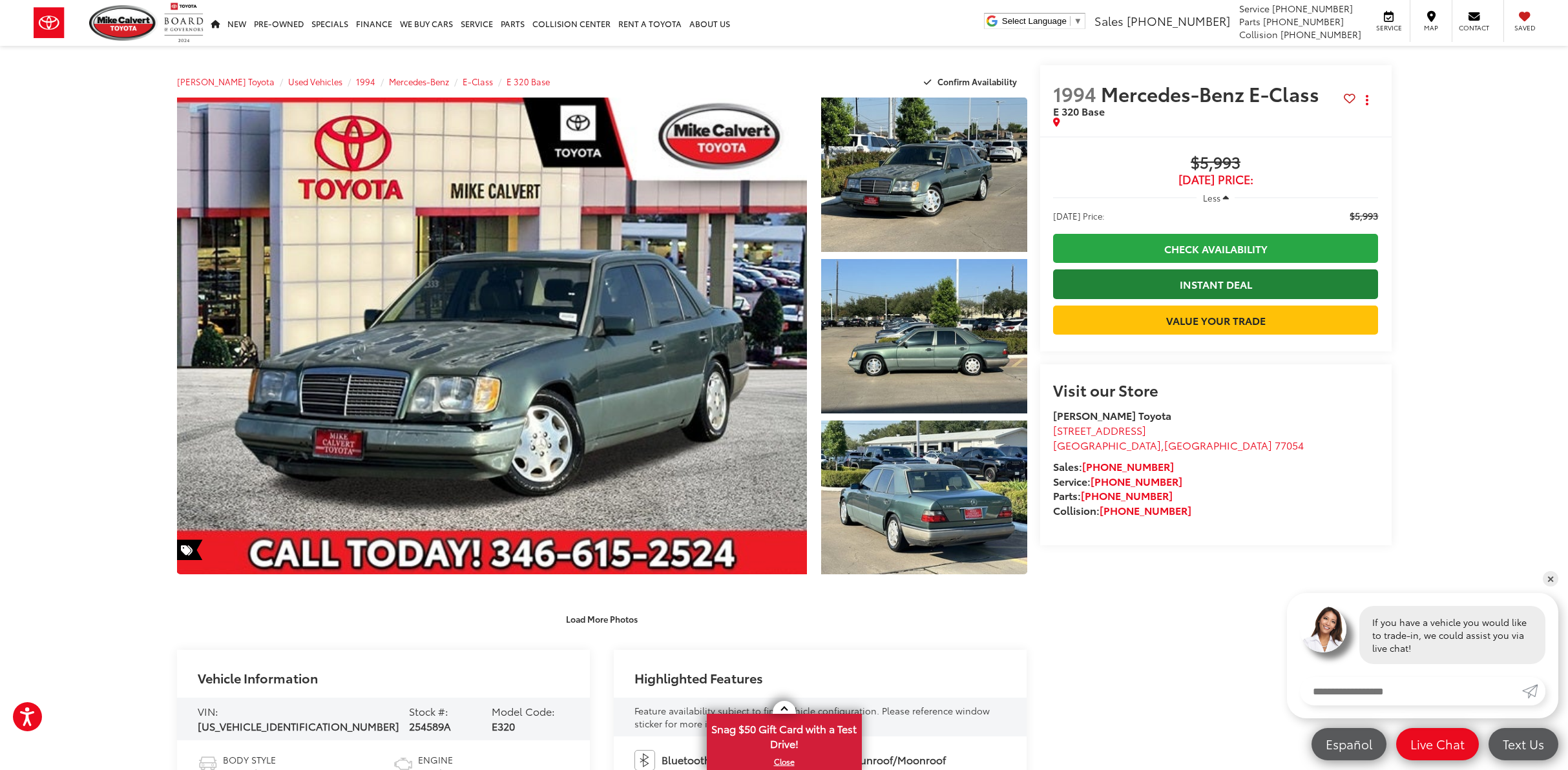
click at [1194, 294] on link "Instant Deal" at bounding box center [1216, 284] width 326 height 29
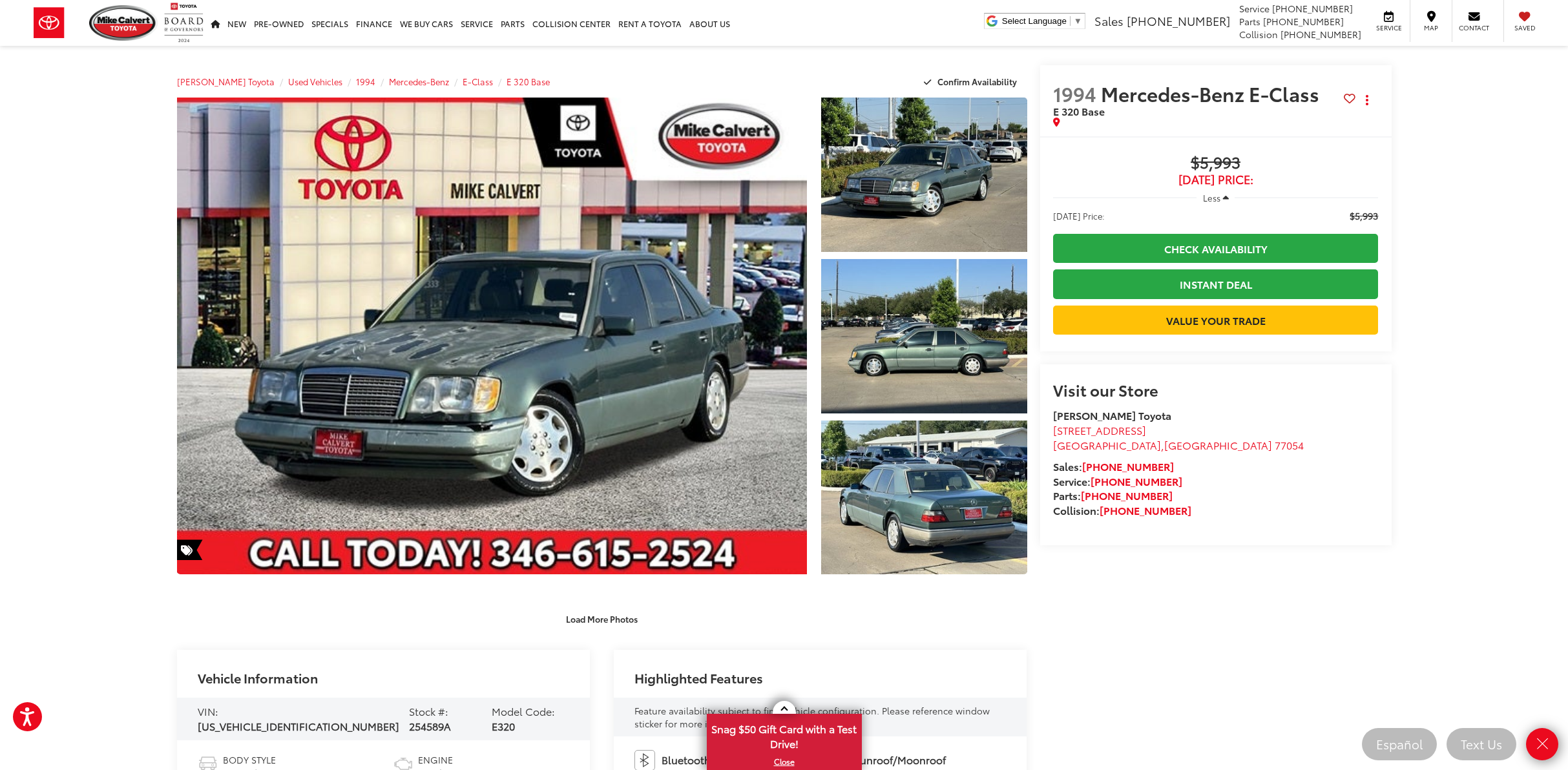
click at [1149, 635] on div "1994 Mercedes-Benz E-Class E 320 Base Copy Link Share Print Buy $5,993 [DATE] P…" at bounding box center [1209, 427] width 364 height 724
